Goal: Transaction & Acquisition: Purchase product/service

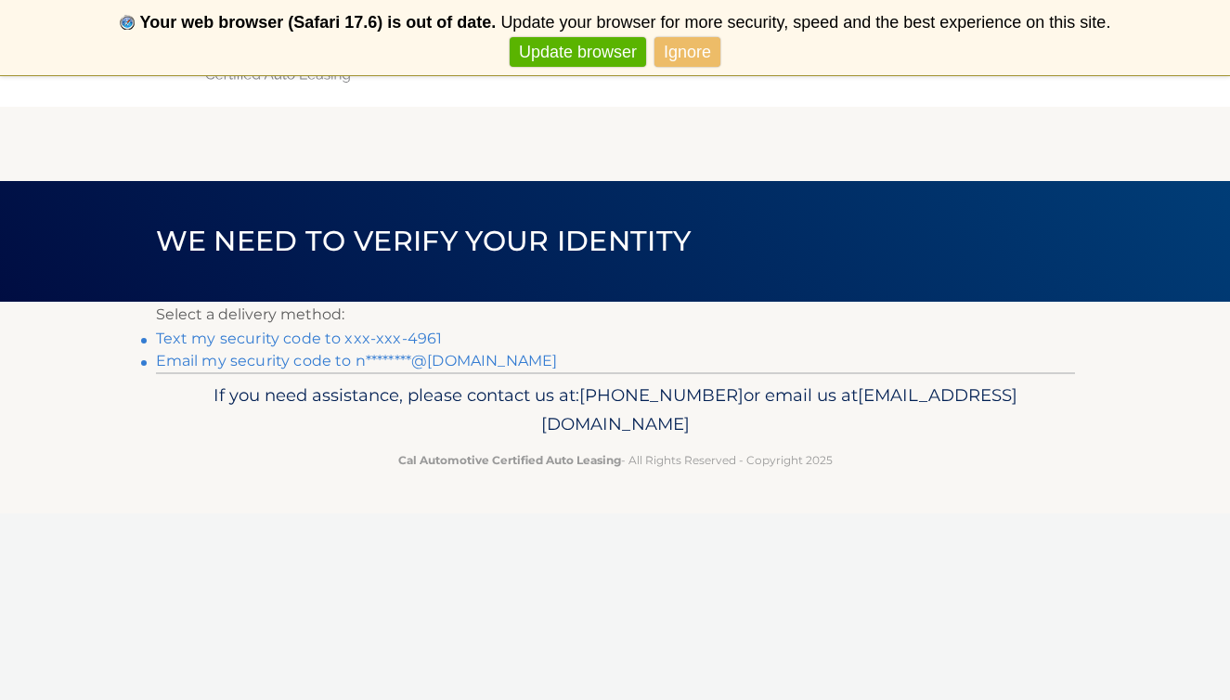
click at [411, 335] on link "Text my security code to xxx-xxx-4961" at bounding box center [299, 339] width 287 height 18
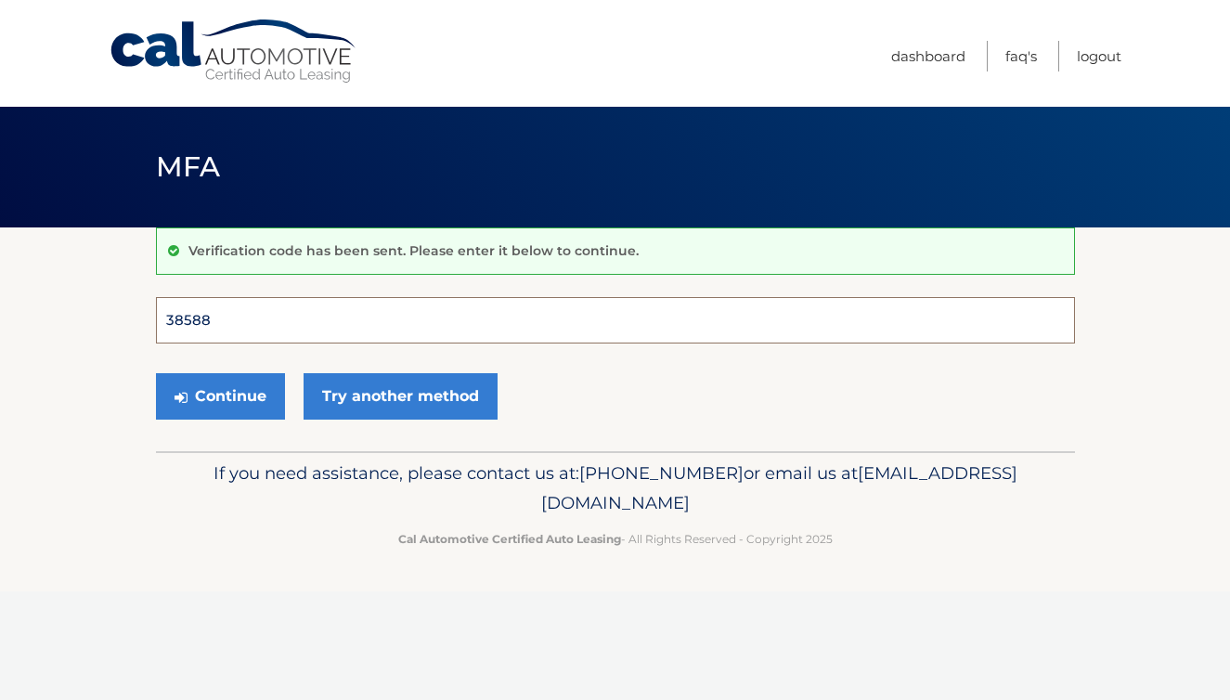
type input "385889"
click at [219, 395] on button "Continue" at bounding box center [220, 396] width 129 height 46
click at [255, 400] on button "Continue" at bounding box center [220, 396] width 129 height 46
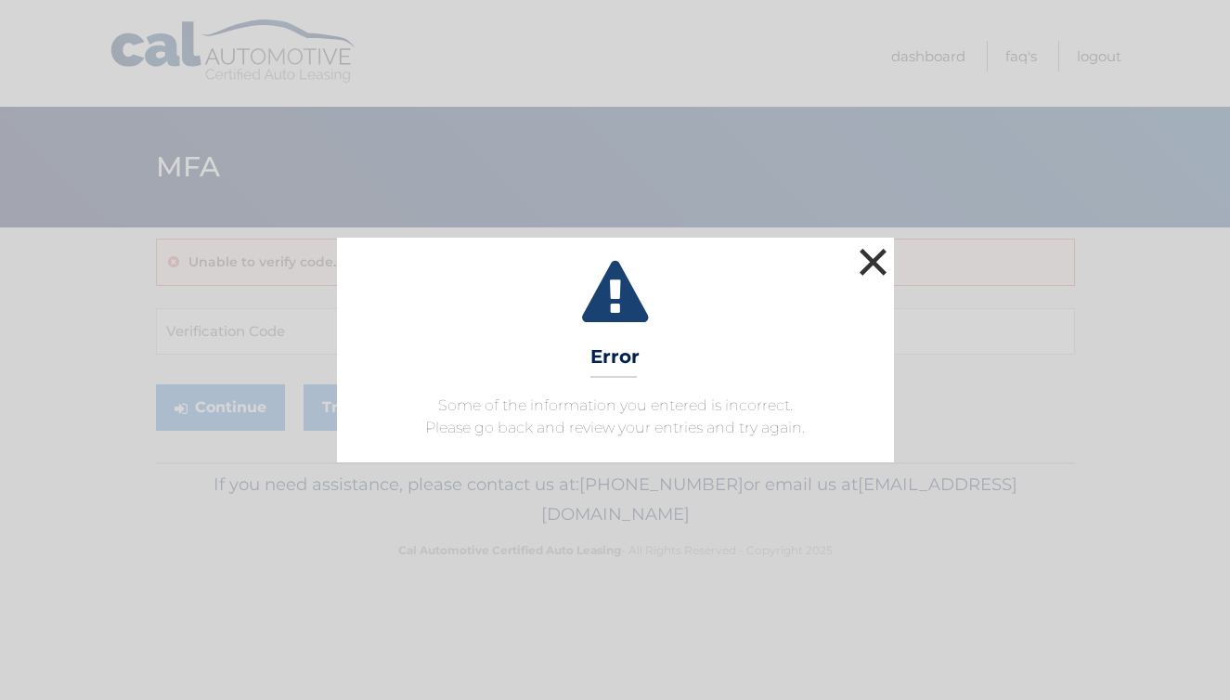
click at [868, 267] on button "×" at bounding box center [873, 261] width 37 height 37
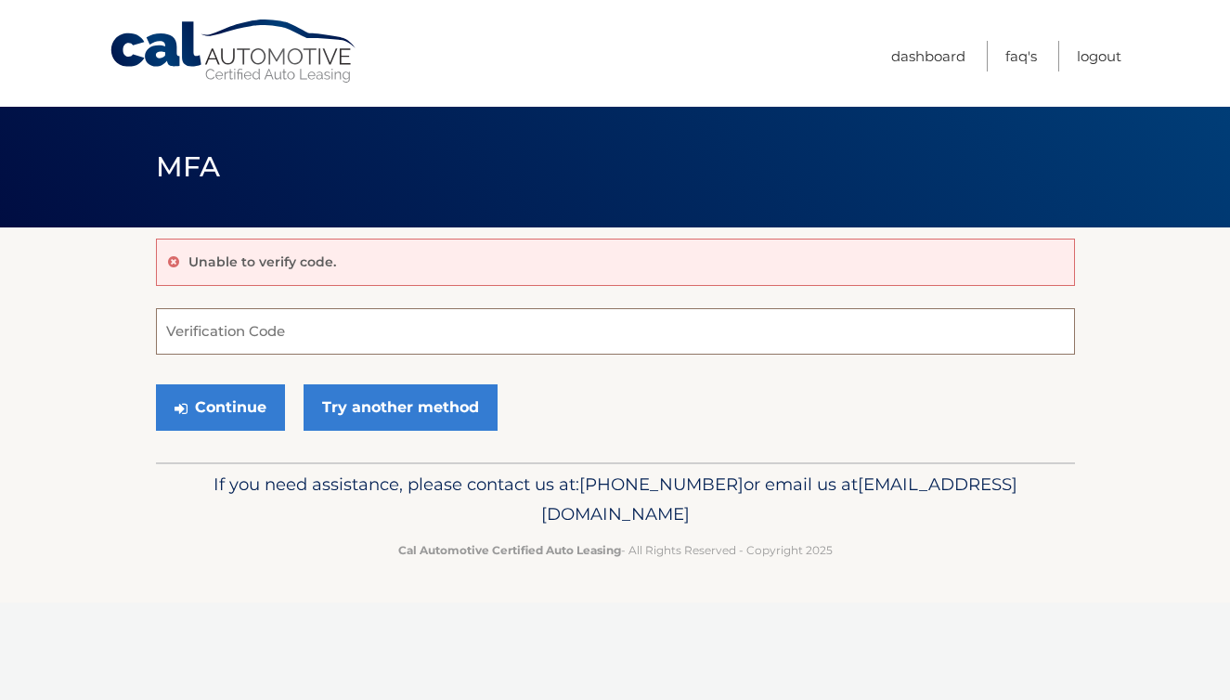
click at [579, 325] on input "Verification Code" at bounding box center [615, 331] width 919 height 46
type input "385889"
click at [200, 404] on button "Continue" at bounding box center [220, 407] width 129 height 46
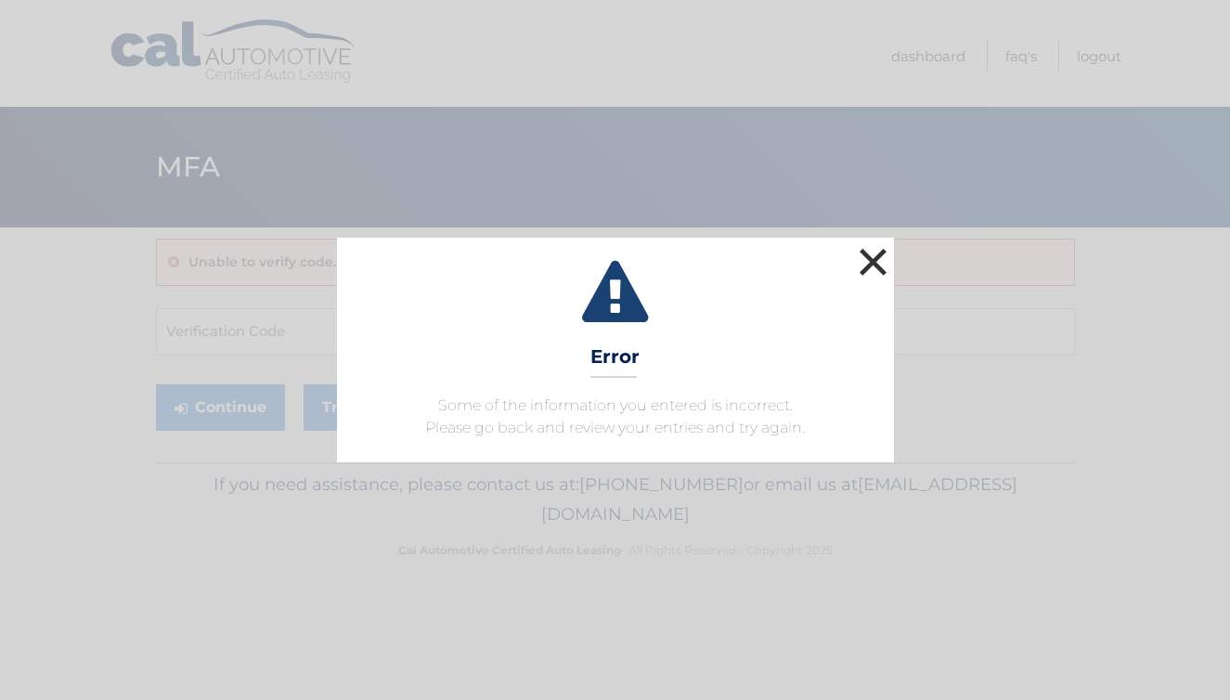
click at [876, 255] on button "×" at bounding box center [873, 261] width 37 height 37
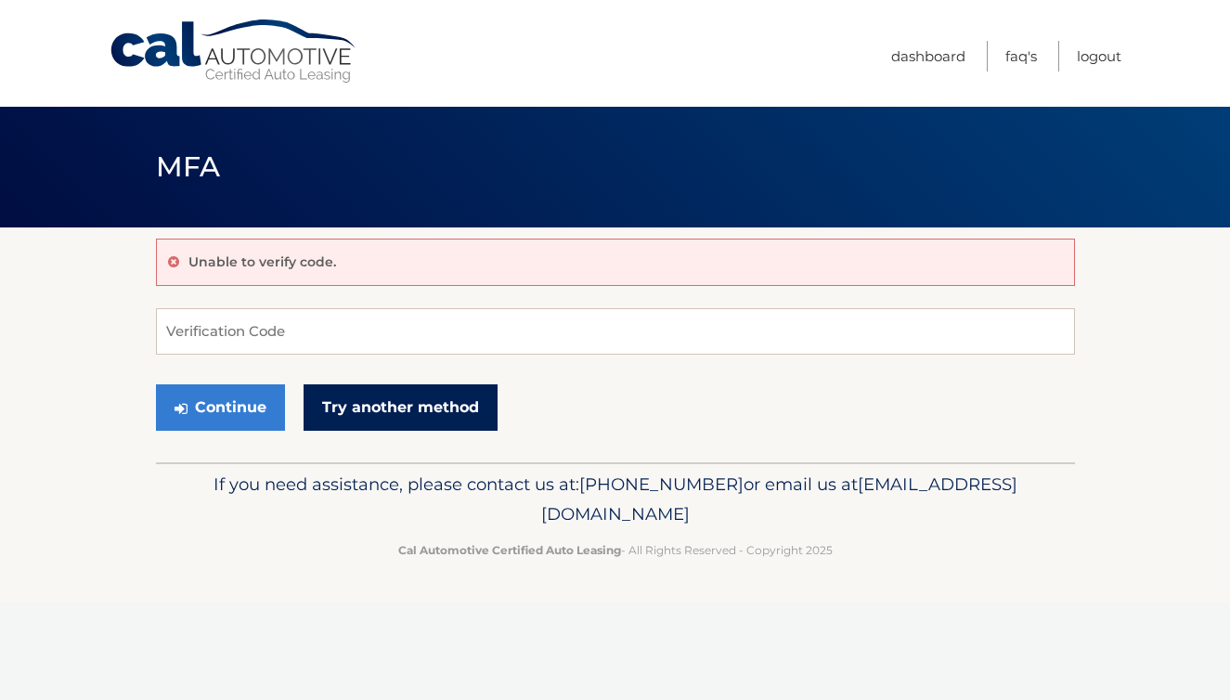
click at [391, 411] on link "Try another method" at bounding box center [401, 407] width 194 height 46
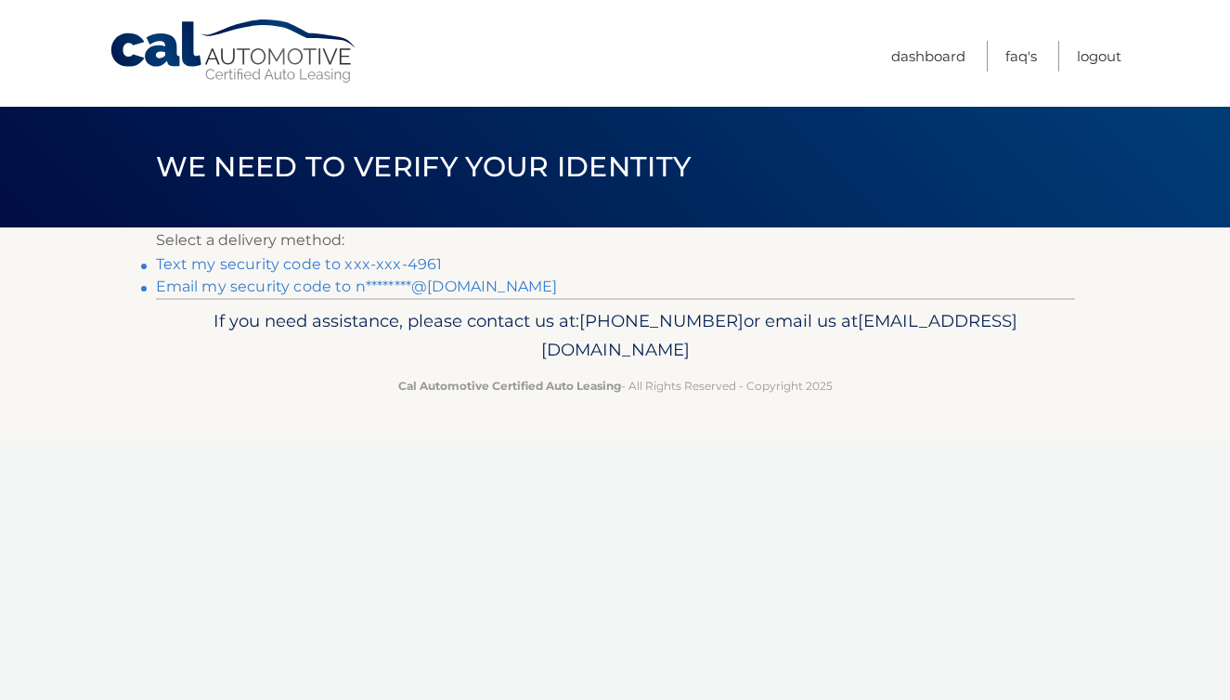
click at [400, 263] on link "Text my security code to xxx-xxx-4961" at bounding box center [299, 264] width 287 height 18
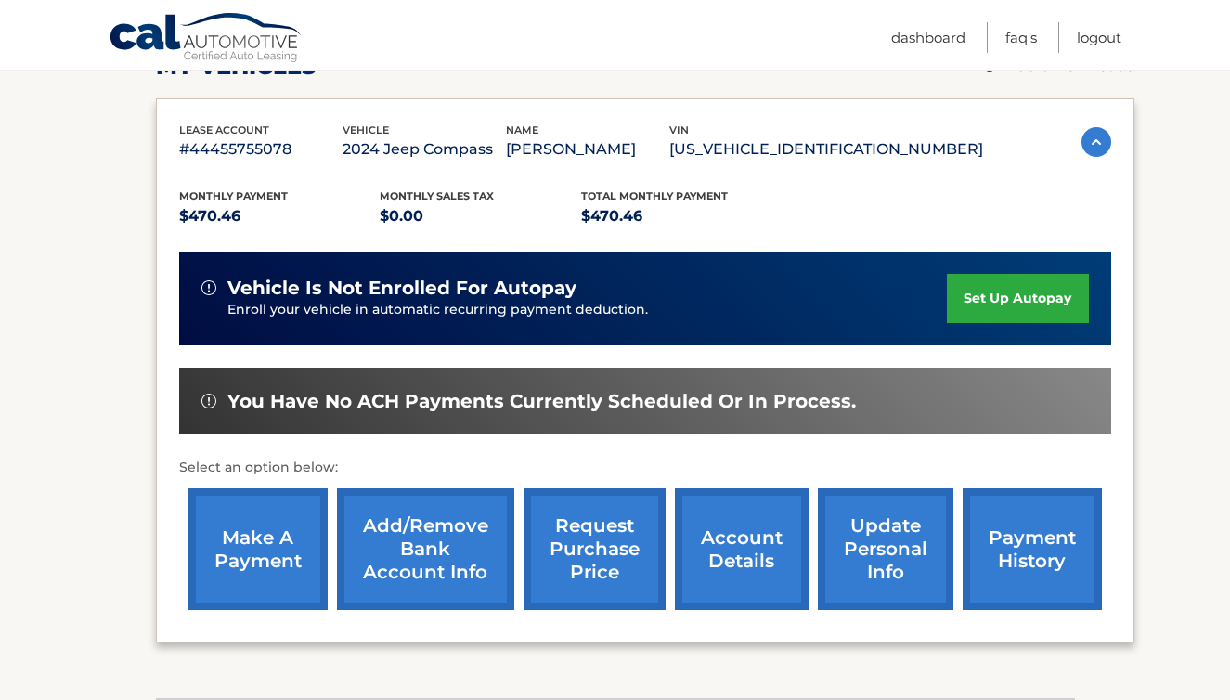
scroll to position [289, 0]
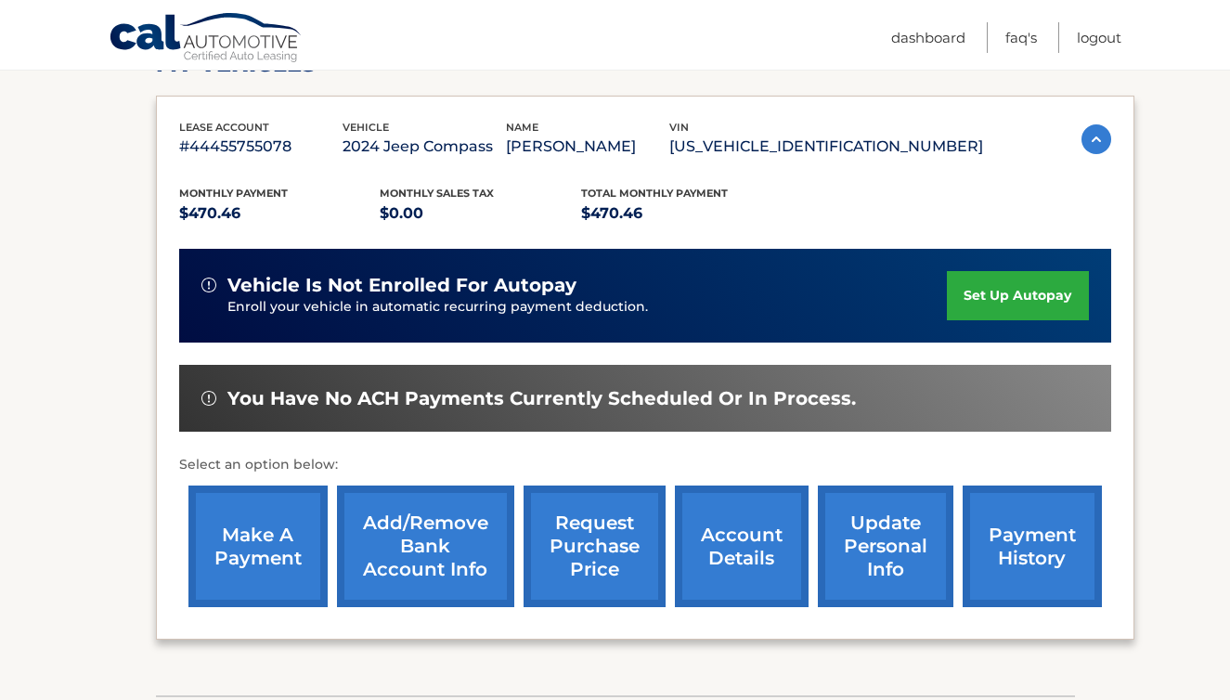
click at [284, 579] on link "make a payment" at bounding box center [257, 546] width 139 height 122
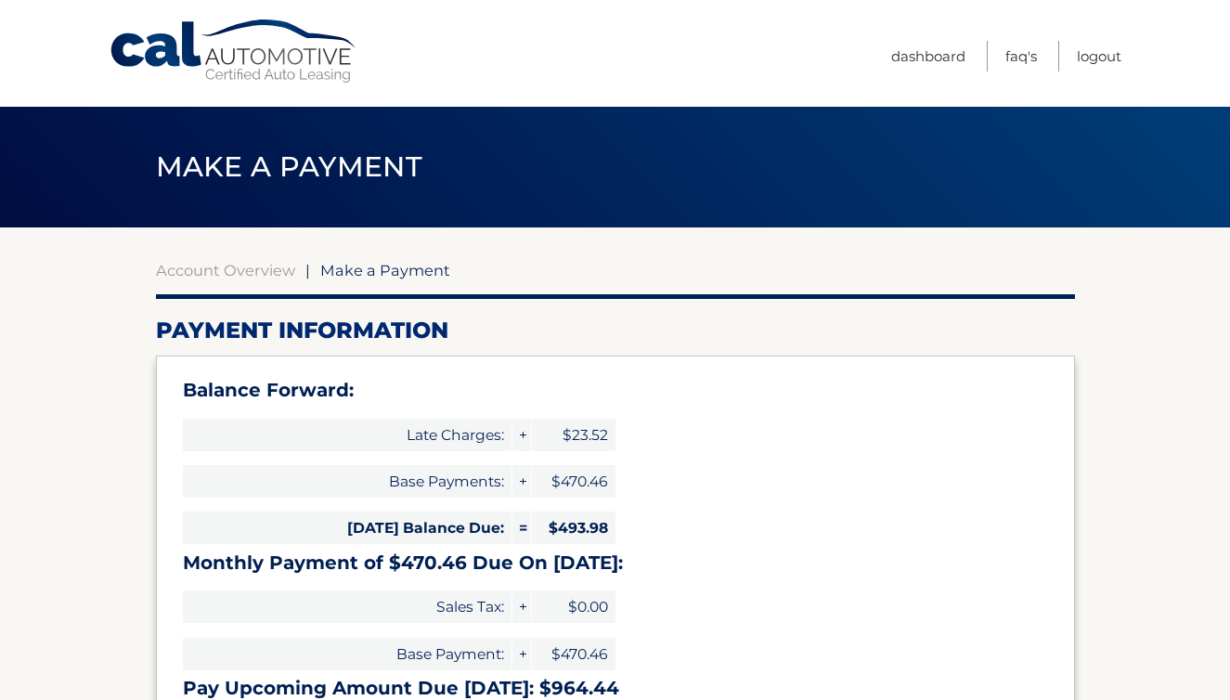
select select "MGNkOWMzZDEtMzMxYS00MTYzLWFhOTctZmEwMDZhNDhhYjdl"
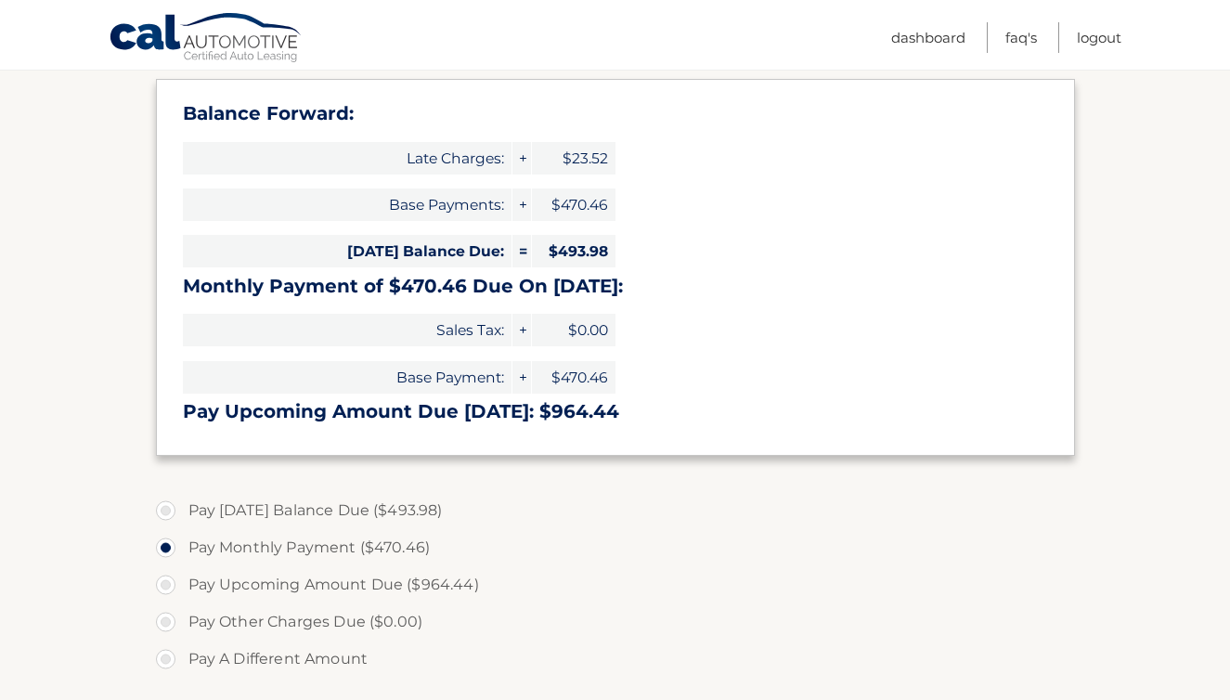
scroll to position [254, 0]
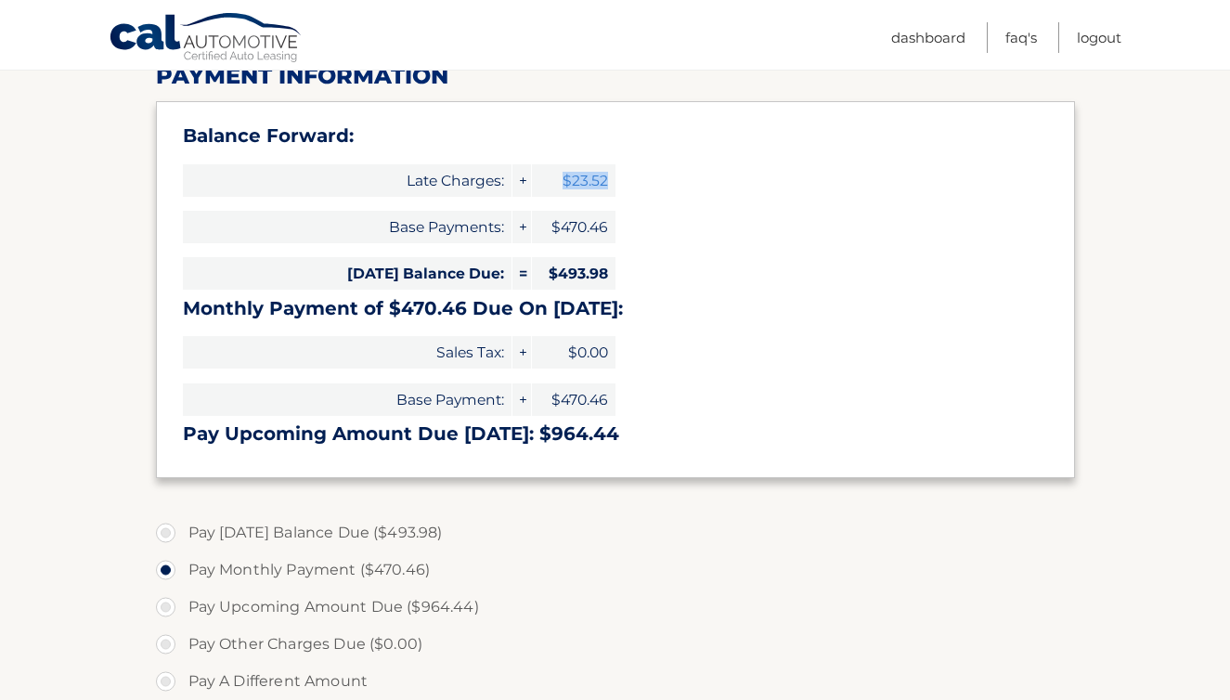
drag, startPoint x: 562, startPoint y: 175, endPoint x: 609, endPoint y: 179, distance: 47.5
click at [610, 179] on span "$23.52" at bounding box center [574, 180] width 84 height 32
click at [626, 184] on div "Balance Forward: Late Charges: + $23.52 Base Payments: + $470.46 [DATE] Balance…" at bounding box center [615, 289] width 919 height 377
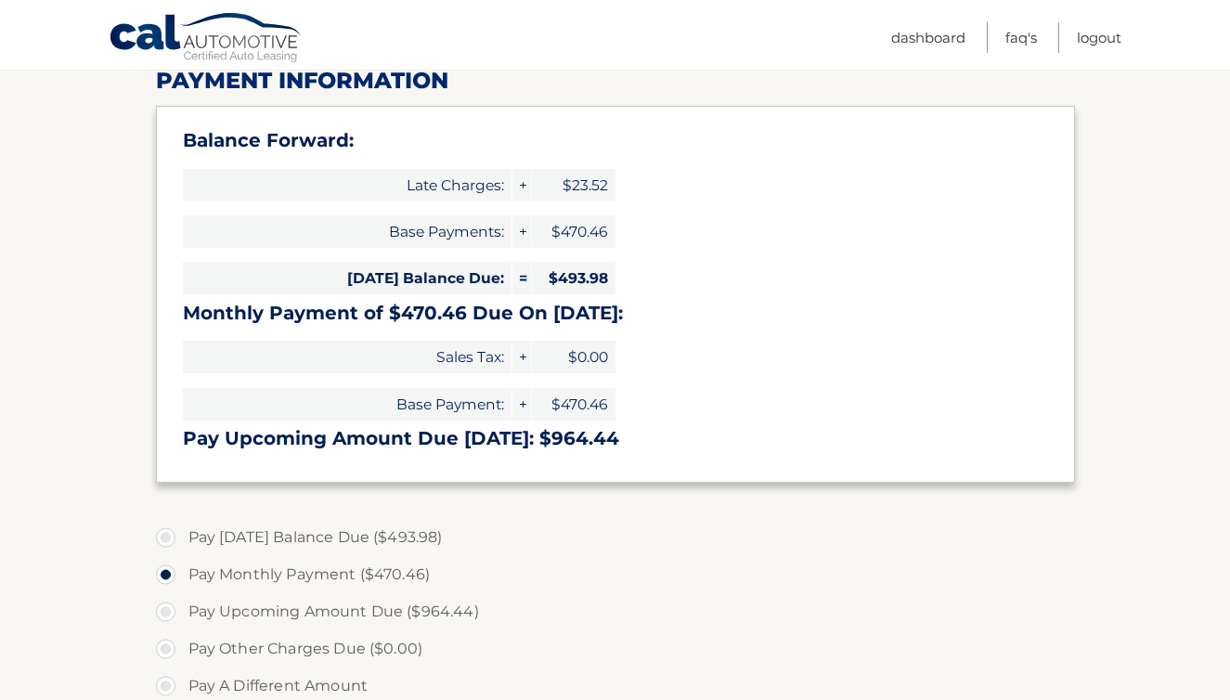
scroll to position [252, 0]
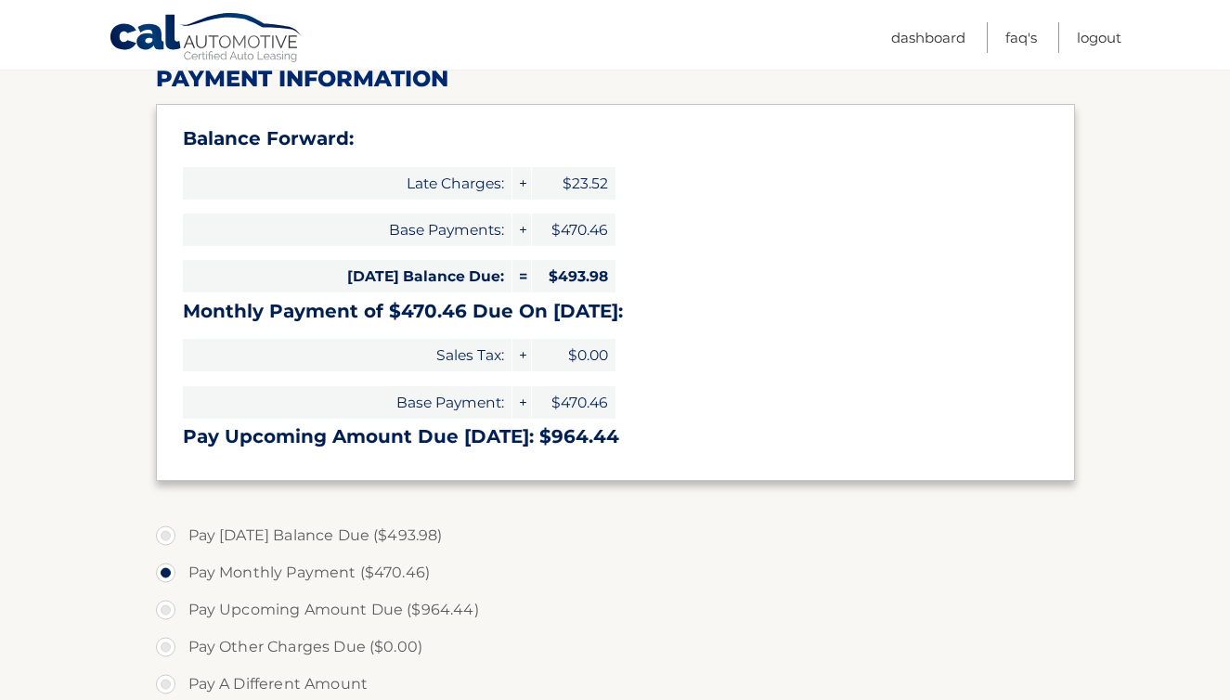
click at [162, 529] on label "Pay Today's Balance Due ($493.98)" at bounding box center [615, 535] width 919 height 37
click at [163, 529] on input "Pay Today's Balance Due ($493.98)" at bounding box center [172, 532] width 19 height 30
radio input "true"
type input "493.98"
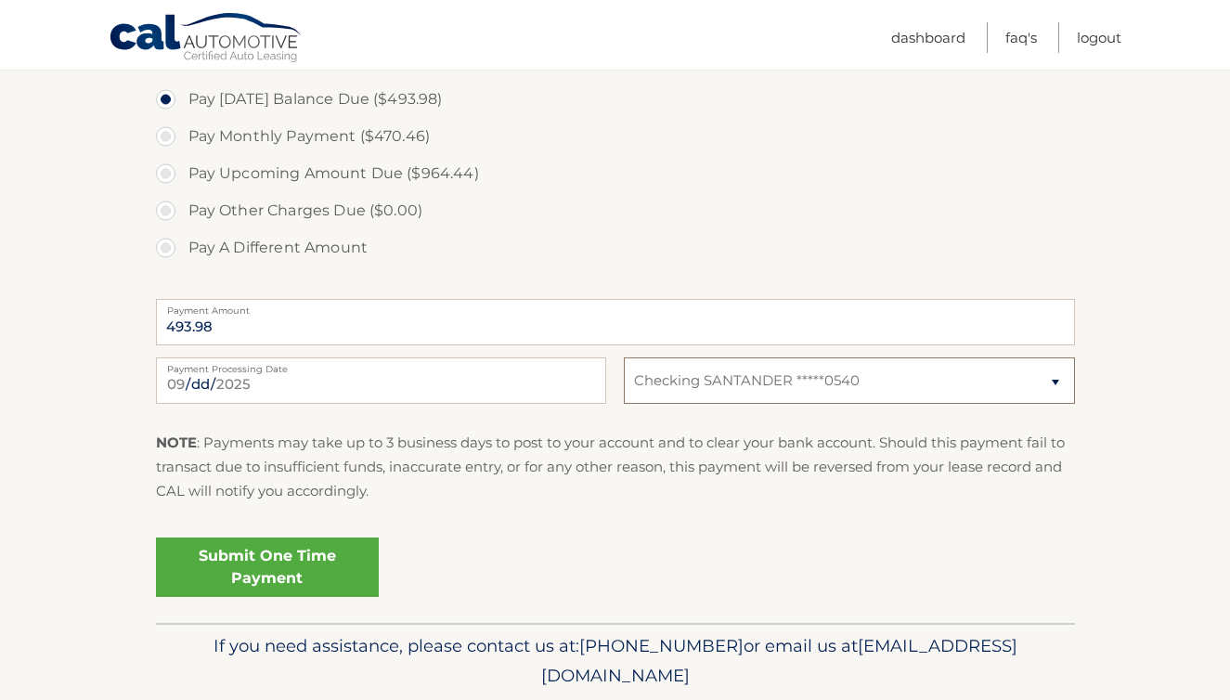
scroll to position [731, 0]
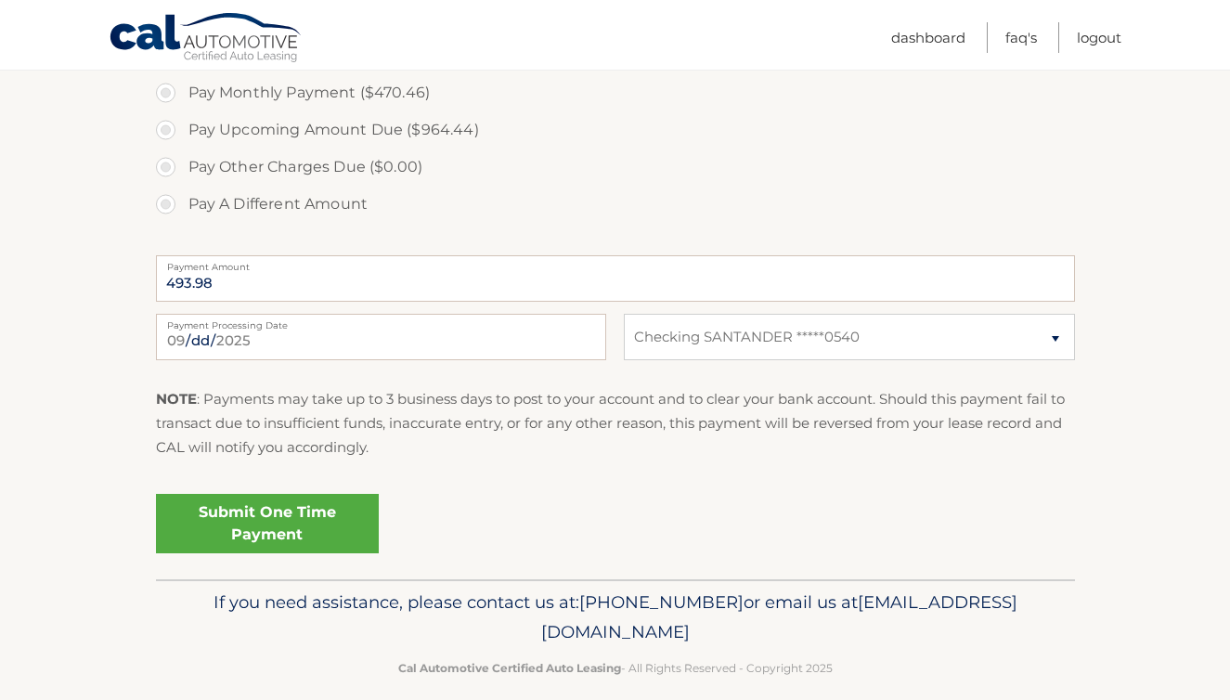
click at [321, 522] on link "Submit One Time Payment" at bounding box center [267, 523] width 223 height 59
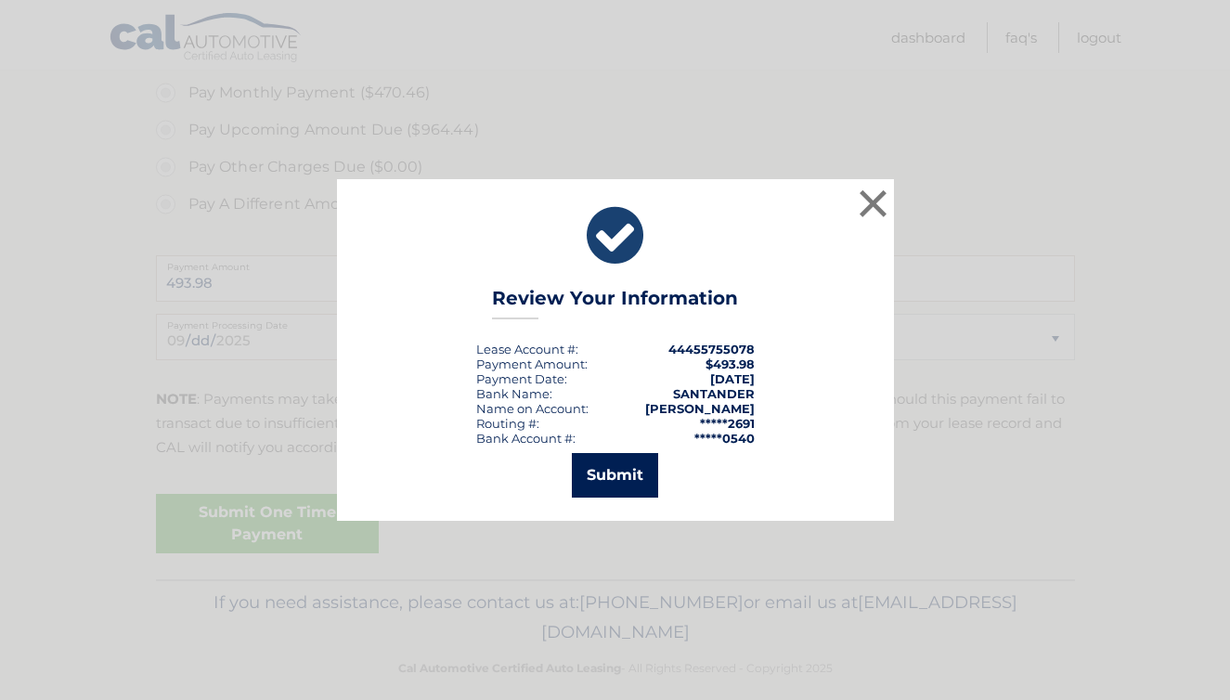
click at [641, 473] on button "Submit" at bounding box center [615, 475] width 86 height 45
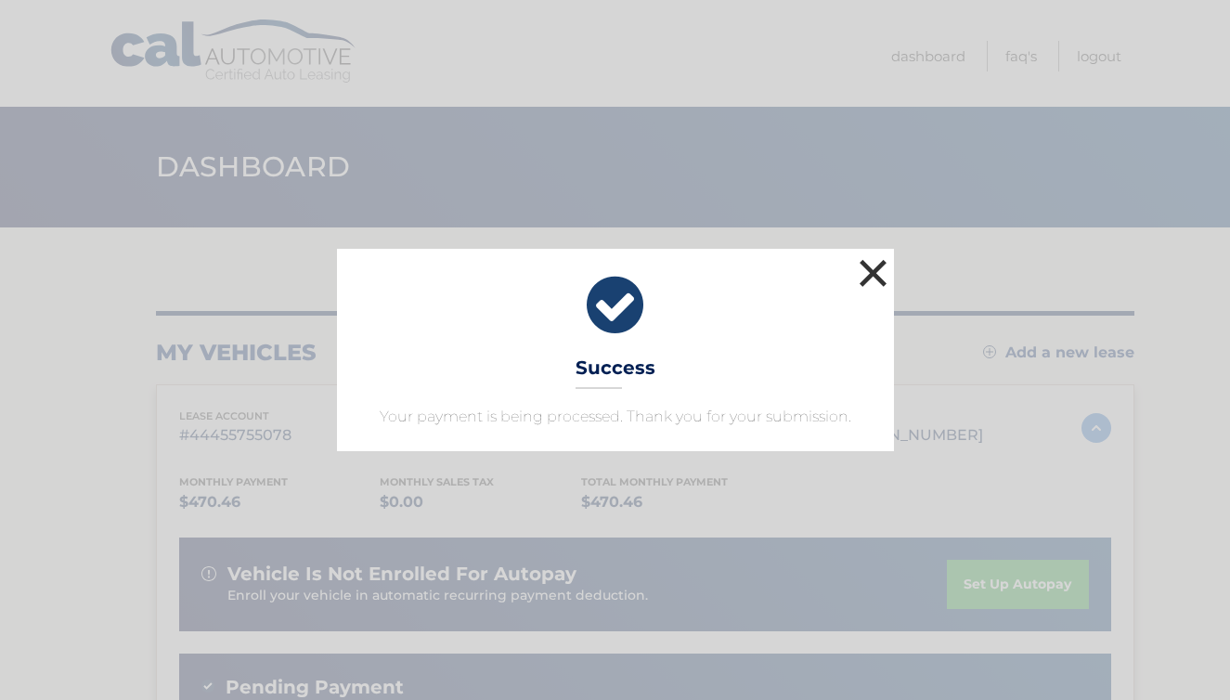
click at [873, 278] on button "×" at bounding box center [873, 272] width 37 height 37
